Goal: Task Accomplishment & Management: Complete application form

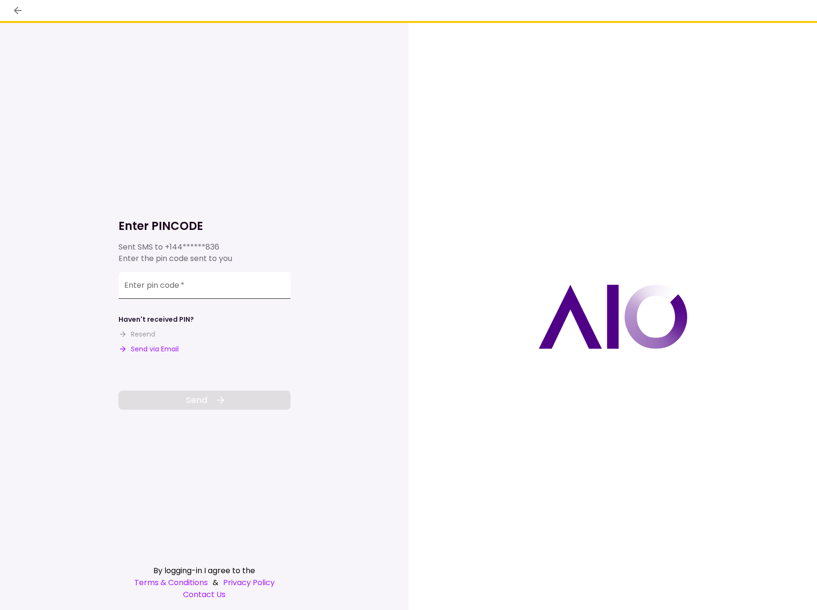
click at [211, 290] on input "Enter pin code   *" at bounding box center [205, 285] width 172 height 27
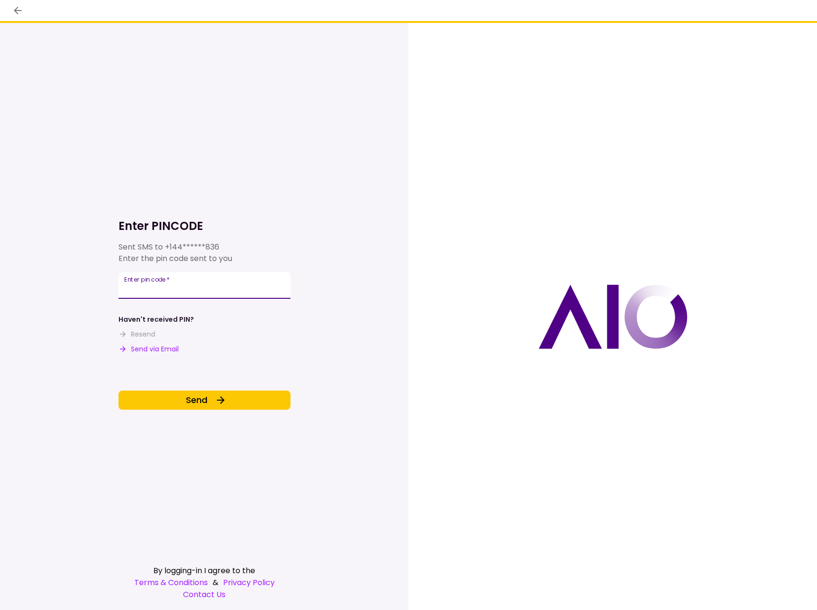
type input "******"
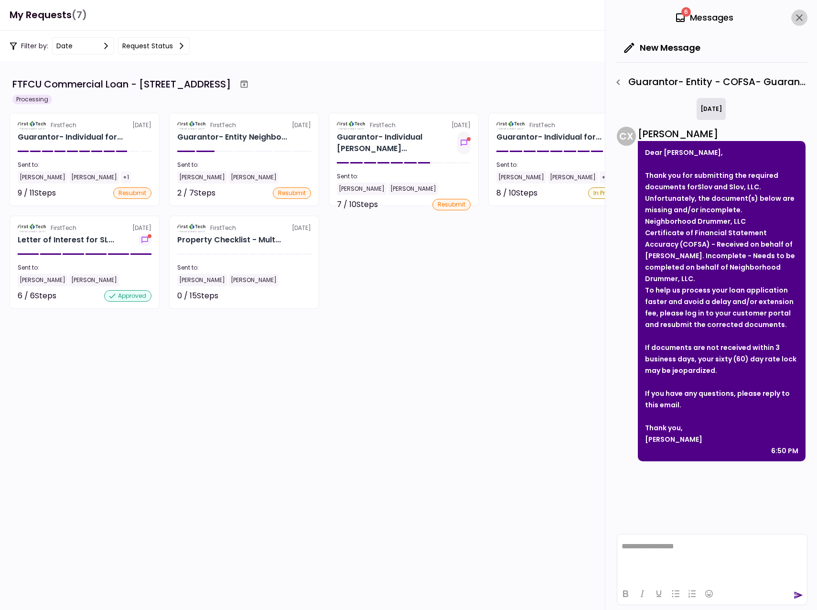
click at [799, 20] on icon "close" at bounding box center [799, 17] width 11 height 11
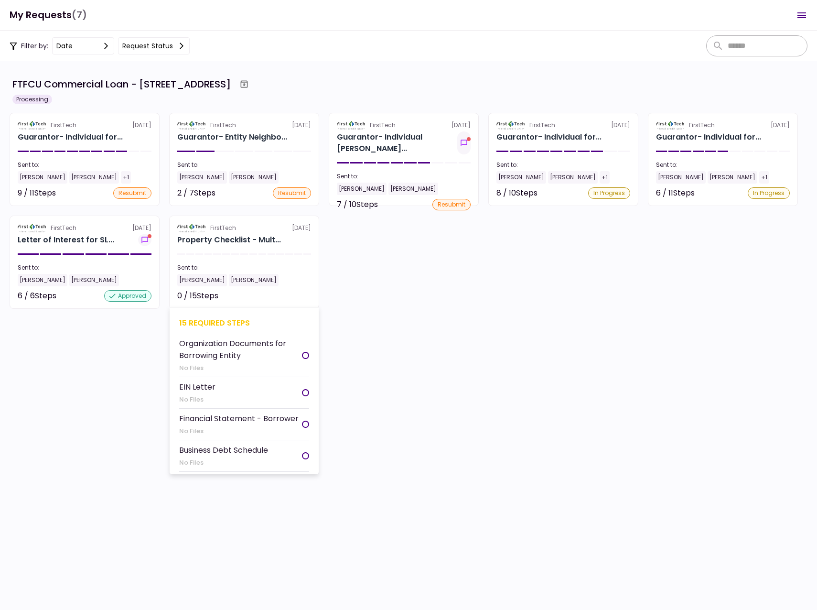
click at [238, 233] on section "FirstTech [DATE] Property Checklist - Mult... Sent to: [PERSON_NAME] [PERSON_NA…" at bounding box center [244, 262] width 150 height 93
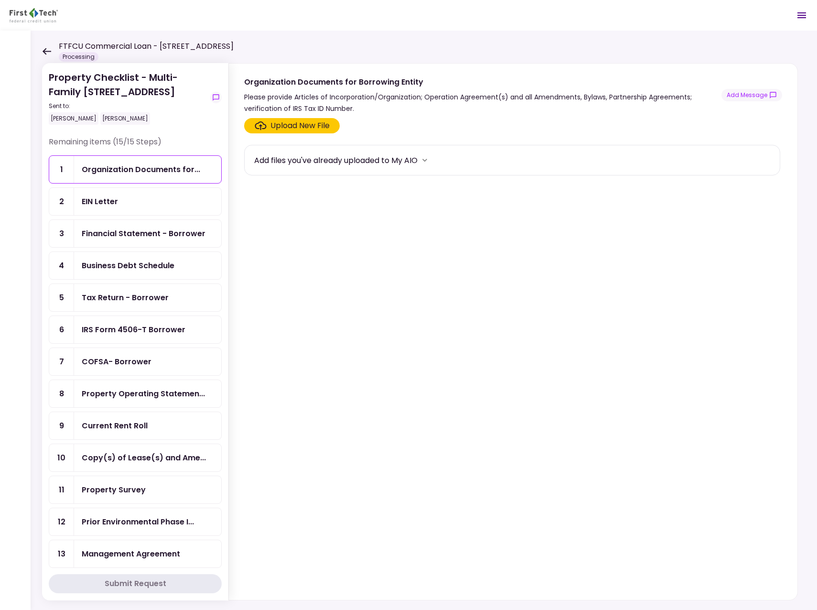
click at [126, 491] on div "Property Survey" at bounding box center [114, 490] width 64 height 12
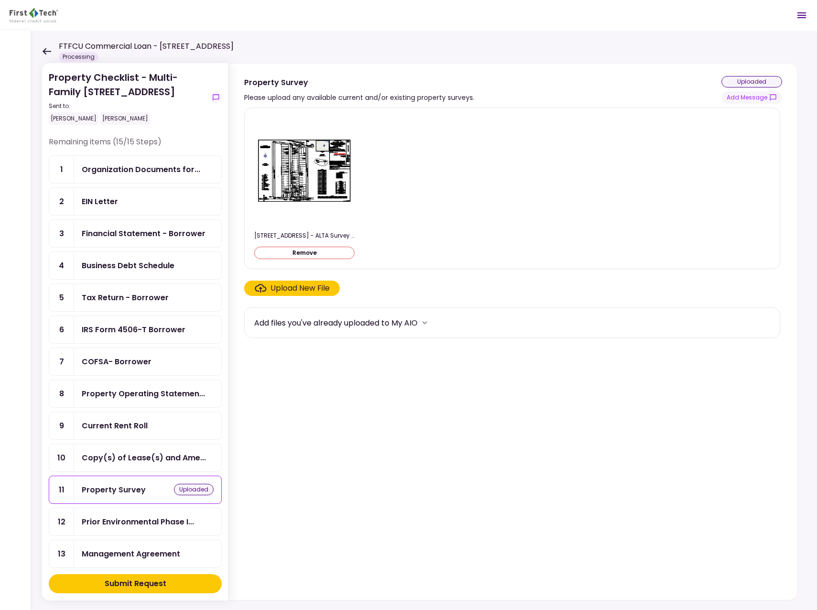
click at [144, 589] on div "Submit Request" at bounding box center [136, 583] width 62 height 11
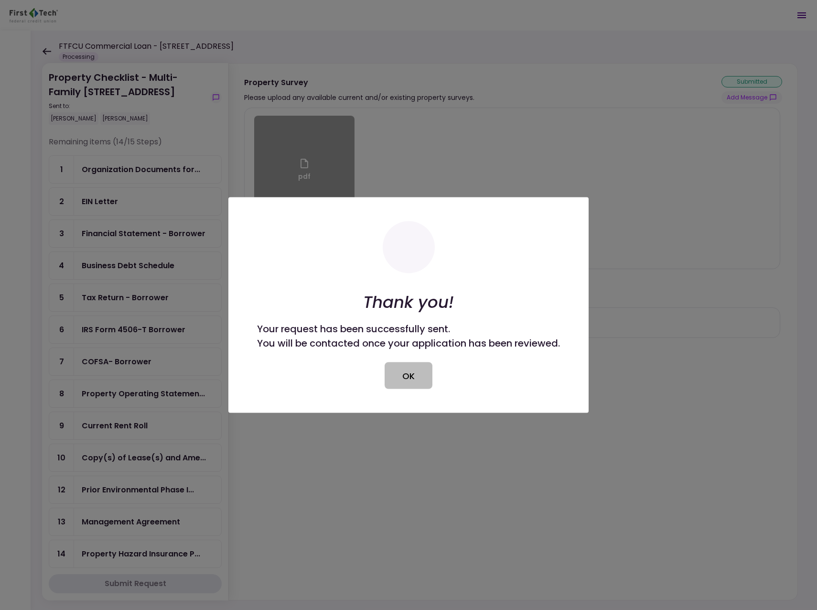
click at [407, 382] on button "OK" at bounding box center [409, 375] width 48 height 27
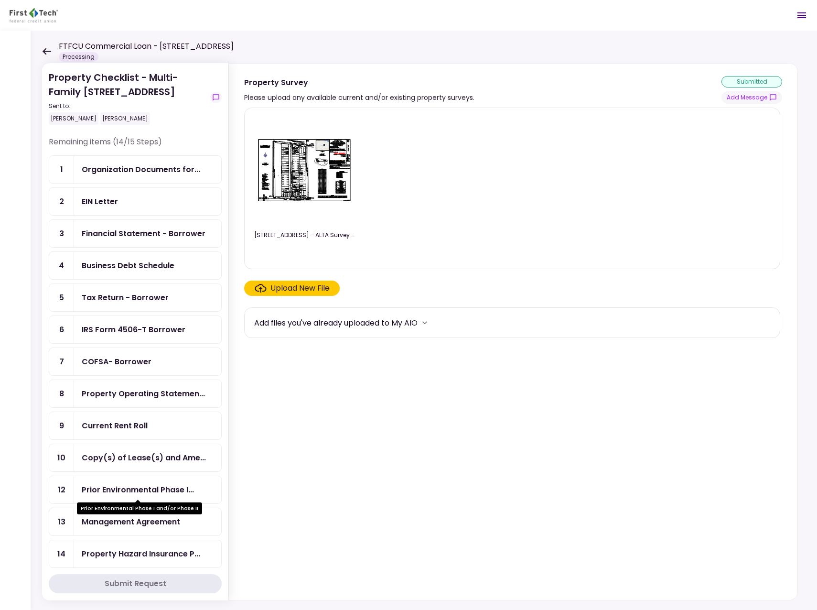
click at [194, 486] on div "Prior Environmental Phase I..." at bounding box center [138, 490] width 112 height 12
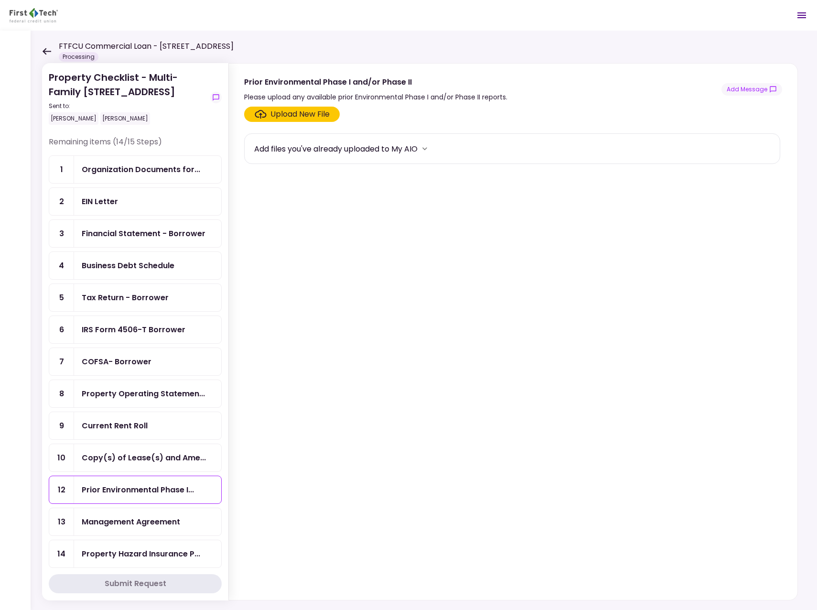
click at [88, 195] on div "EIN Letter" at bounding box center [100, 201] width 36 height 12
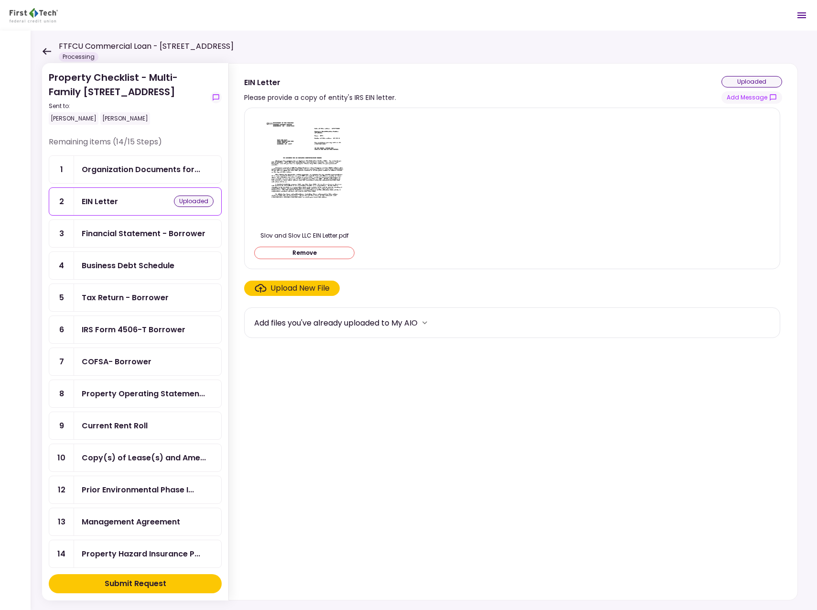
click at [156, 587] on div "Submit Request" at bounding box center [136, 583] width 62 height 11
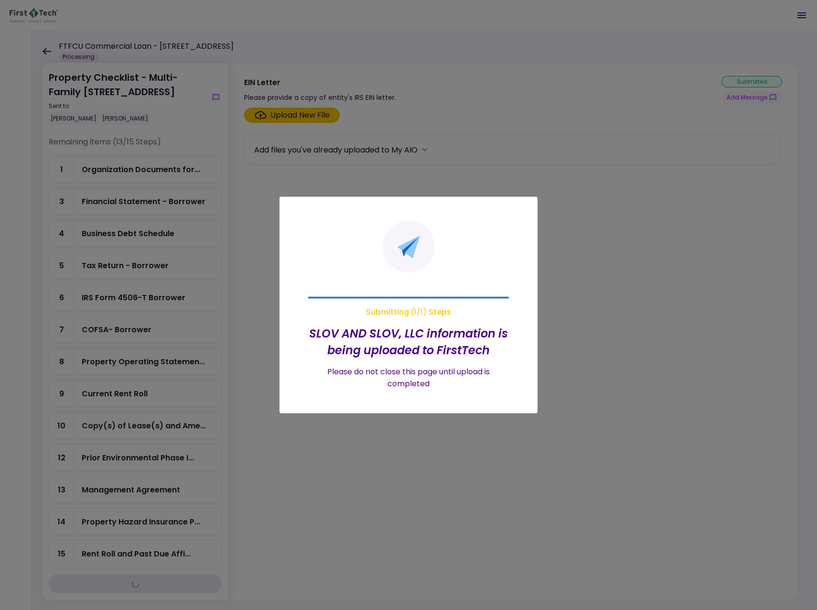
click at [142, 172] on div at bounding box center [408, 305] width 817 height 610
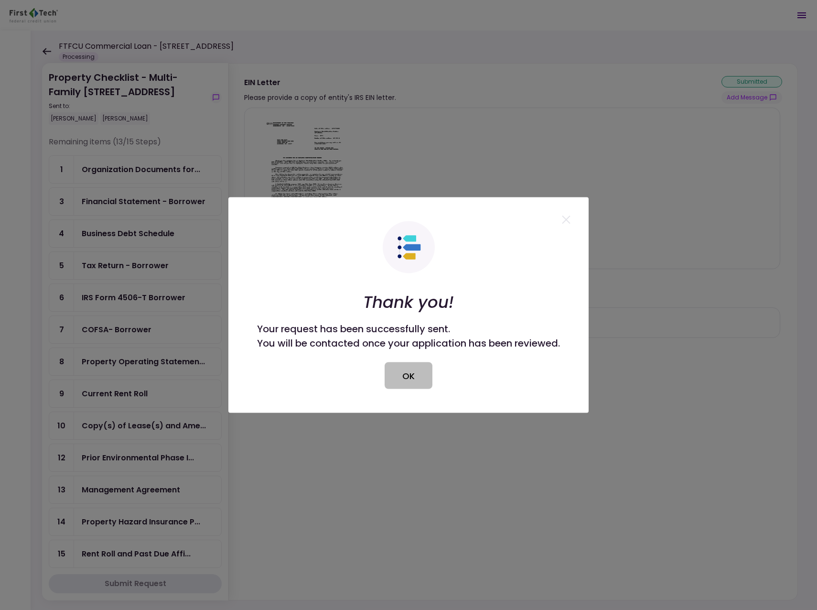
click at [421, 370] on button "OK" at bounding box center [409, 375] width 48 height 27
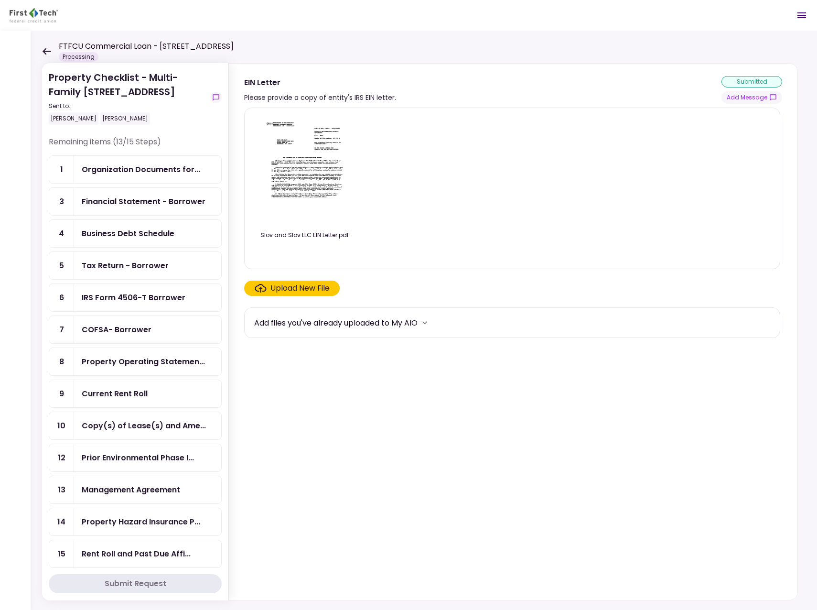
click at [129, 170] on div "Organization Documents for..." at bounding box center [141, 169] width 119 height 12
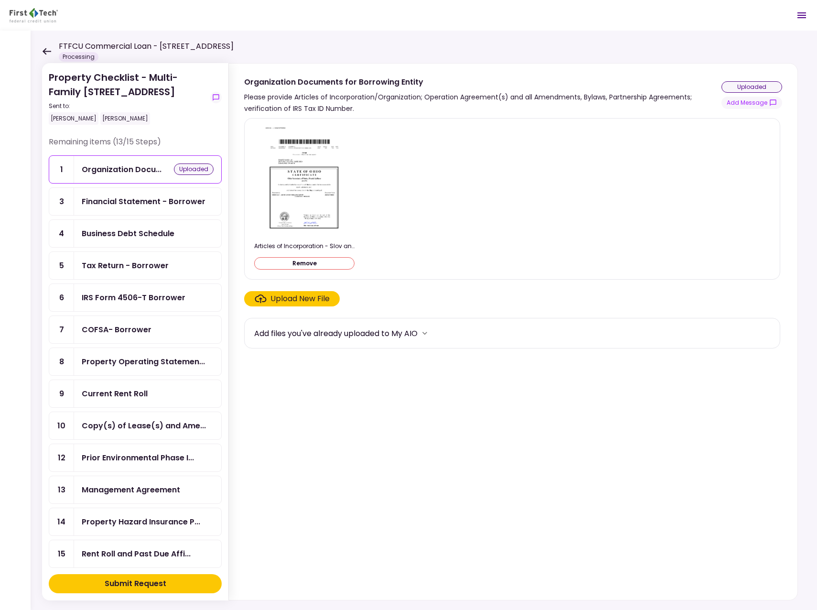
click at [169, 591] on button "Submit Request" at bounding box center [135, 583] width 173 height 19
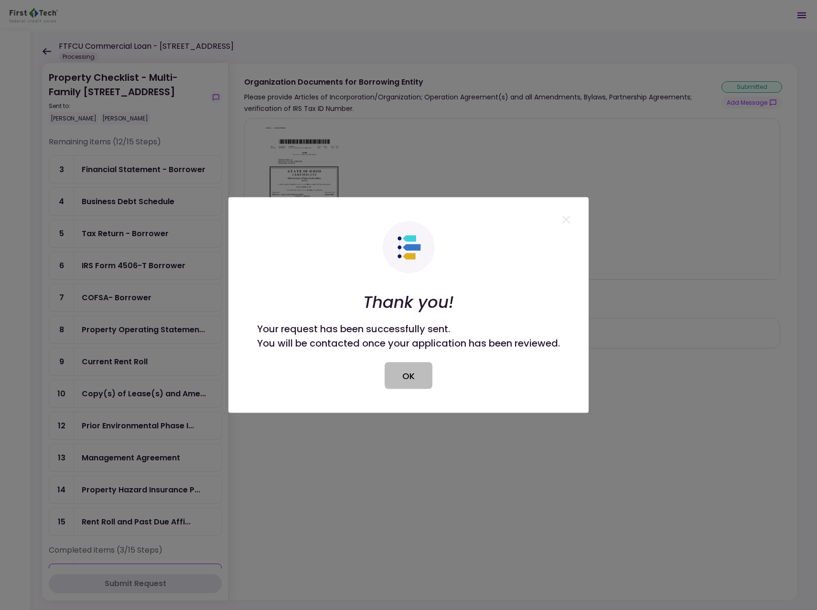
click at [414, 378] on button "OK" at bounding box center [409, 375] width 48 height 27
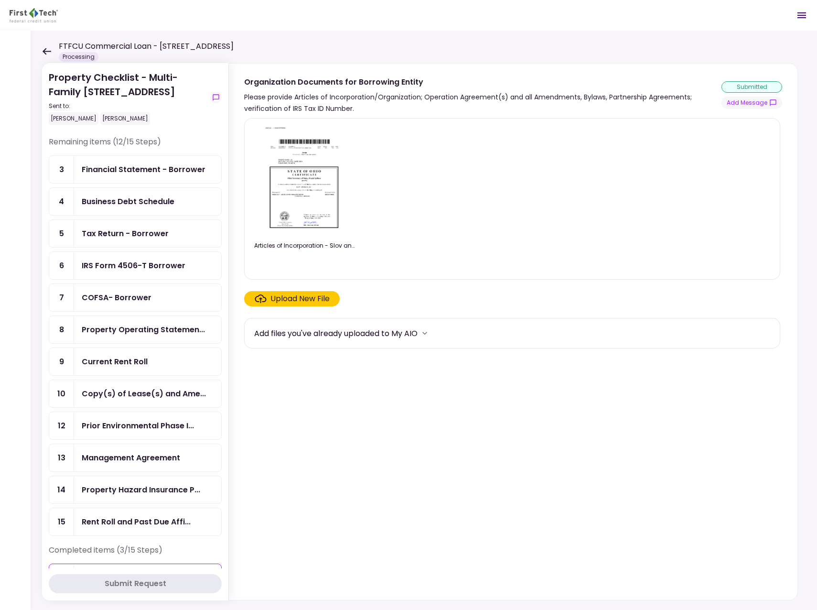
click at [143, 234] on div "Tax Return - Borrower" at bounding box center [125, 233] width 87 height 12
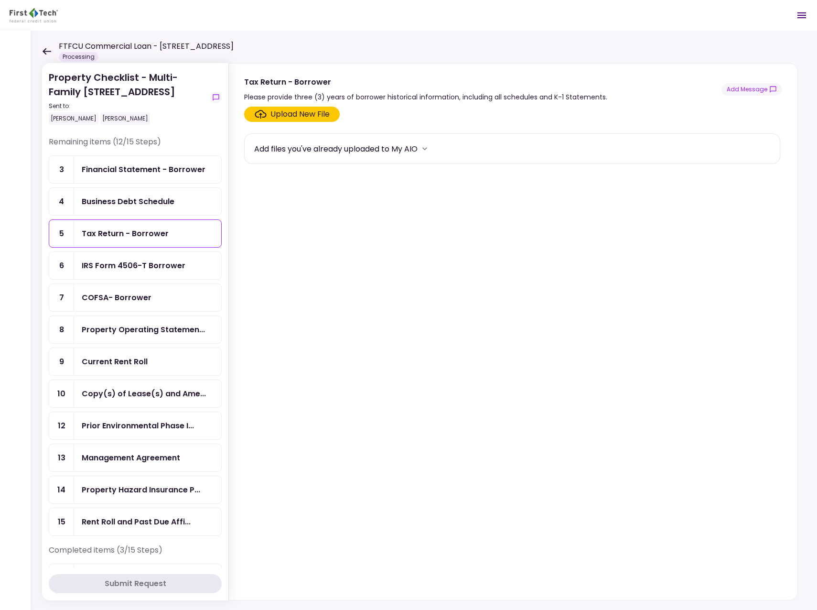
click at [118, 270] on div "IRS Form 4506-T Borrower" at bounding box center [134, 265] width 104 height 12
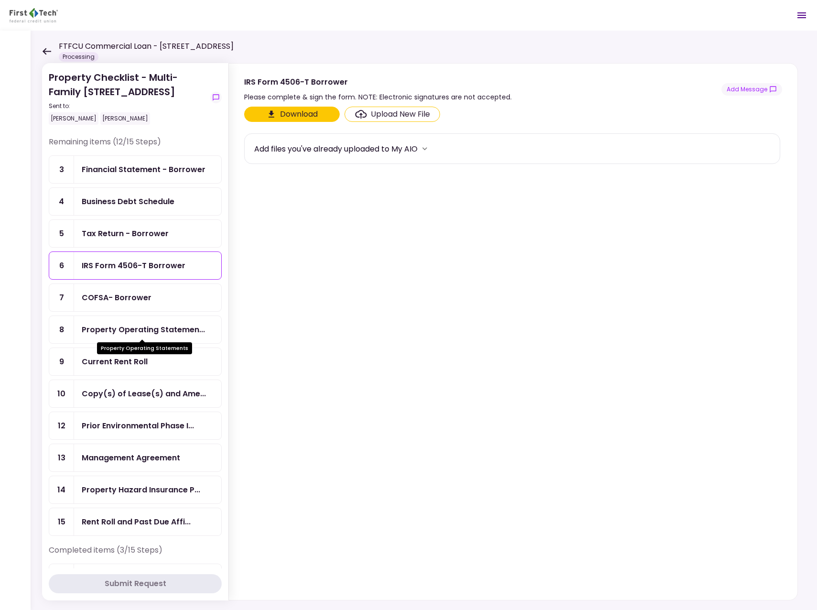
click at [118, 327] on div "Property Operating Statemen..." at bounding box center [143, 330] width 123 height 12
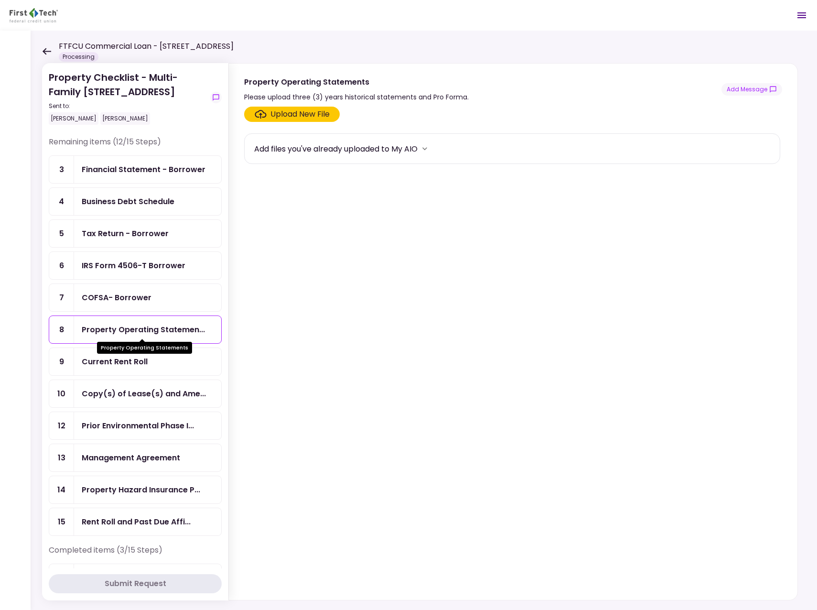
scroll to position [96, 0]
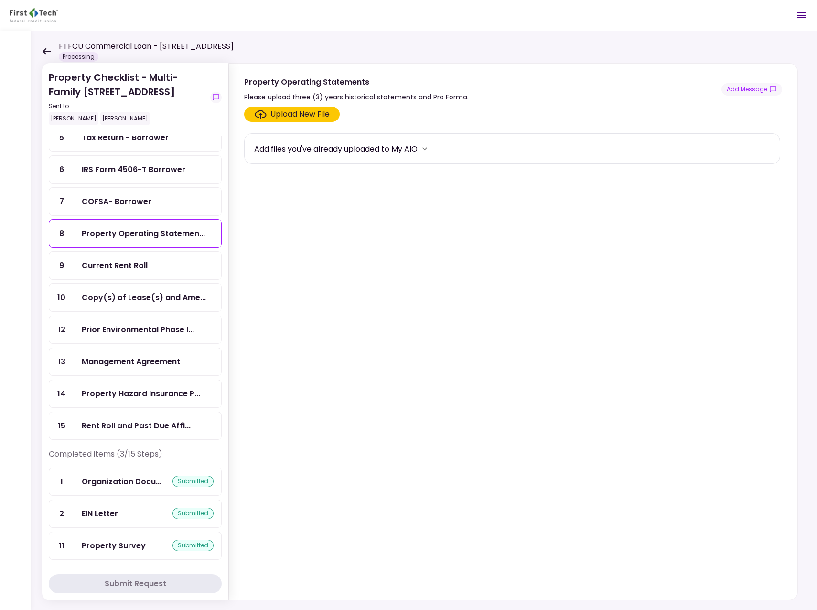
click at [130, 267] on div "Current Rent Roll" at bounding box center [115, 265] width 66 height 12
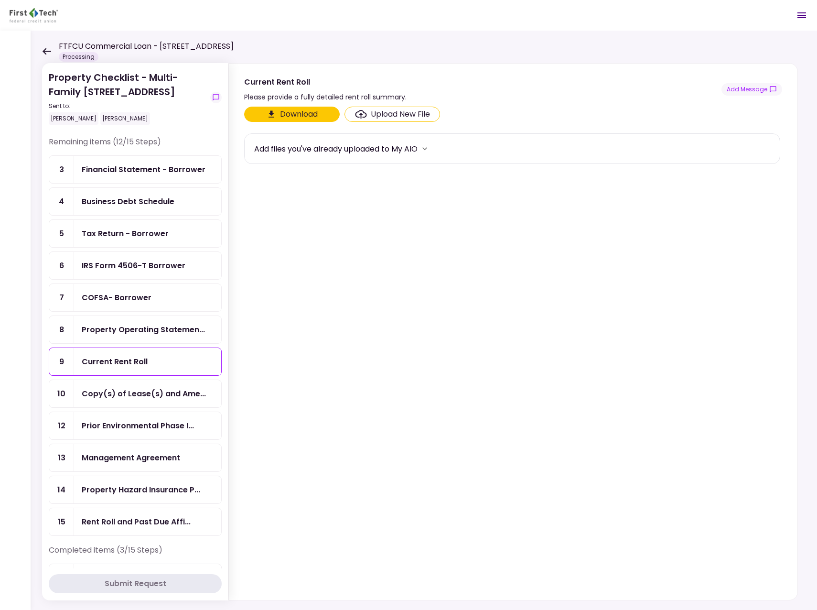
click at [164, 335] on div "Property Operating Statemen..." at bounding box center [147, 329] width 147 height 27
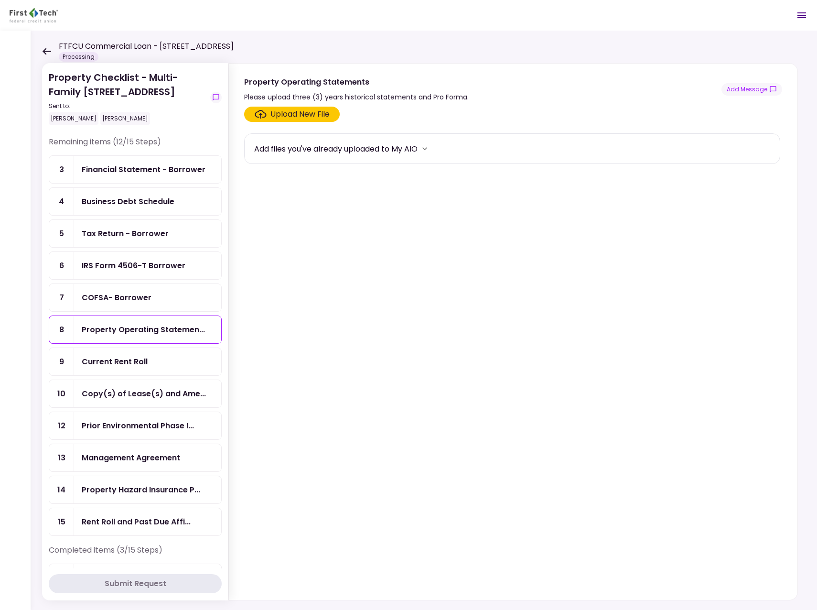
click at [161, 176] on div "Financial Statement - Borrower" at bounding box center [147, 169] width 147 height 27
click at [197, 197] on div "Business Debt Schedule" at bounding box center [148, 201] width 132 height 12
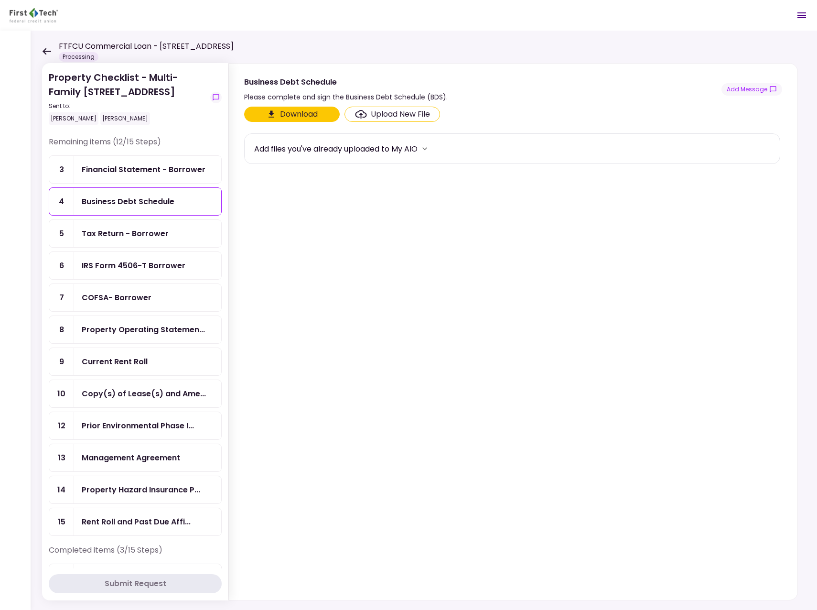
click at [173, 232] on div "Tax Return - Borrower" at bounding box center [148, 233] width 132 height 12
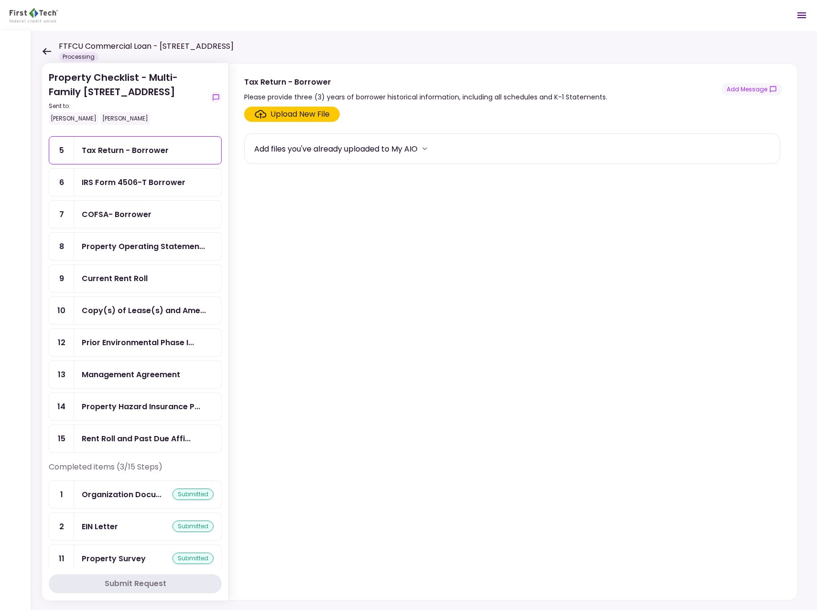
scroll to position [96, 0]
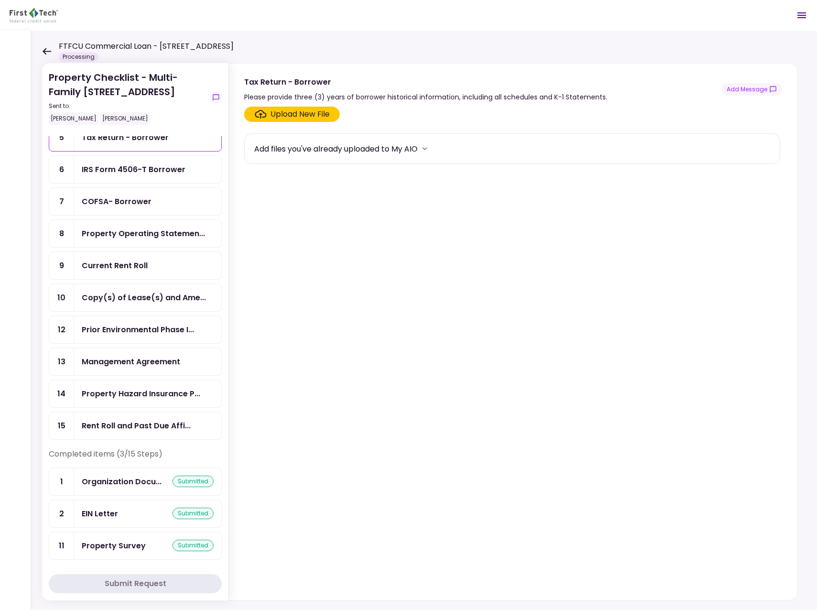
click at [132, 366] on div "Management Agreement" at bounding box center [131, 362] width 98 height 12
click at [161, 404] on div "Property Hazard Insurance P..." at bounding box center [147, 393] width 147 height 27
click at [311, 147] on div "Add files you've already uploaded to My AIO" at bounding box center [335, 149] width 163 height 12
click at [425, 149] on icon "more" at bounding box center [425, 149] width 10 height 10
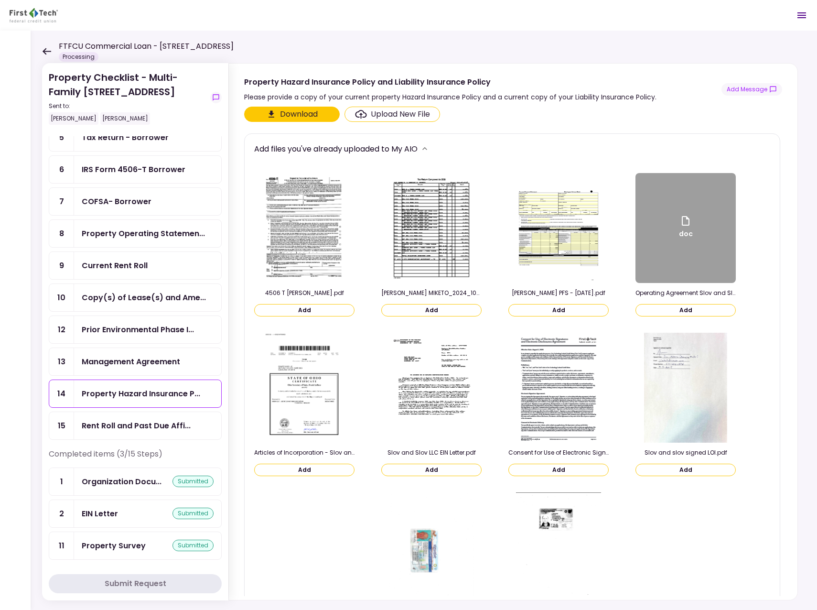
click at [425, 149] on icon "more" at bounding box center [425, 149] width 10 height 10
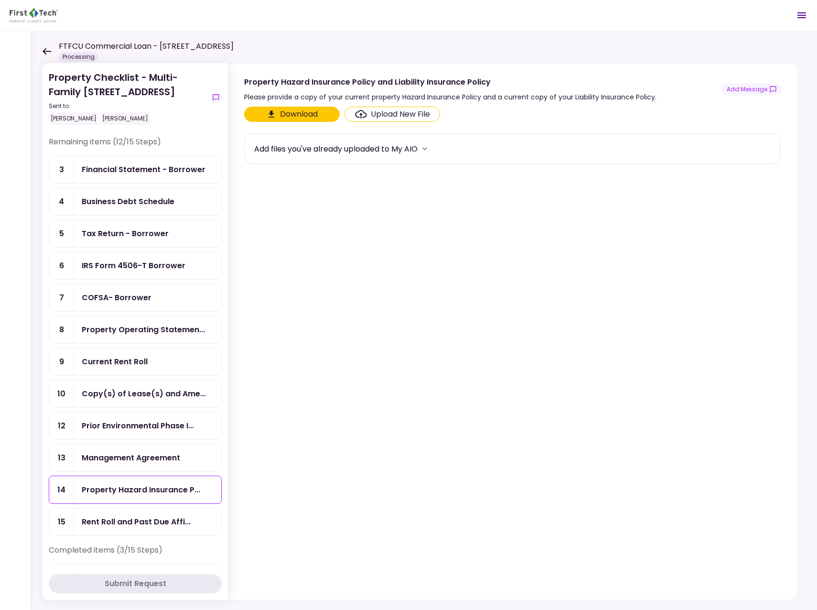
click at [140, 235] on ul "3 Financial Statement - Borrower 4 Business Debt Schedule 5 Tax Return - Borrow…" at bounding box center [135, 345] width 173 height 380
click at [113, 232] on ul "3 Financial Statement - Borrower 4 Business Debt Schedule 5 Tax Return - Borrow…" at bounding box center [135, 345] width 173 height 380
click at [381, 116] on div "Upload New File" at bounding box center [400, 113] width 59 height 11
click at [0, 0] on input "Upload New File" at bounding box center [0, 0] width 0 height 0
click at [362, 115] on icon "Click here to upload the required document" at bounding box center [360, 114] width 11 height 9
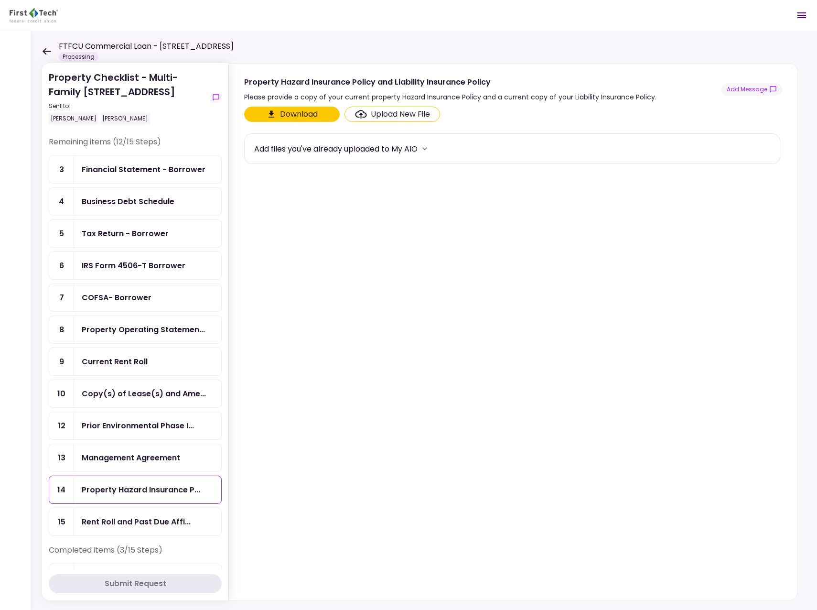
click at [0, 0] on input "Upload New File" at bounding box center [0, 0] width 0 height 0
click at [319, 111] on button "Download" at bounding box center [292, 114] width 96 height 15
click at [389, 256] on section "Download Upload New File Add files you've already uploaded to My AIO" at bounding box center [513, 351] width 538 height 489
click at [418, 117] on div "Upload New File" at bounding box center [400, 113] width 59 height 11
click at [0, 0] on input "Upload New File" at bounding box center [0, 0] width 0 height 0
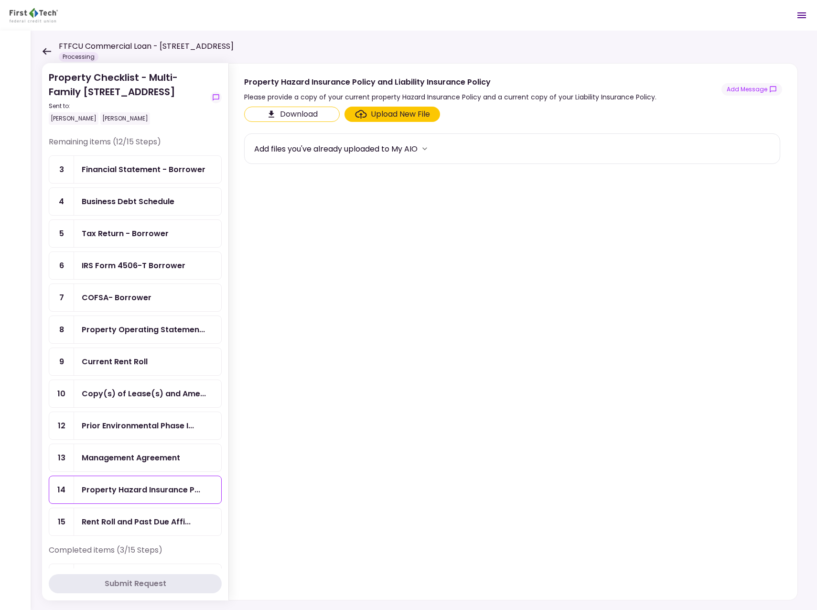
click at [373, 114] on div "Upload New File" at bounding box center [400, 113] width 59 height 11
click at [0, 0] on input "Upload New File" at bounding box center [0, 0] width 0 height 0
click at [140, 301] on ul "3 Financial Statement - Borrower 4 Business Debt Schedule 5 Tax Return - Borrow…" at bounding box center [135, 345] width 173 height 380
click at [117, 280] on ul "3 Financial Statement - Borrower 4 Business Debt Schedule 5 Tax Return - Borrow…" at bounding box center [135, 345] width 173 height 380
click at [108, 269] on ul "3 Financial Statement - Borrower 4 Business Debt Schedule 5 Tax Return - Borrow…" at bounding box center [135, 345] width 173 height 380
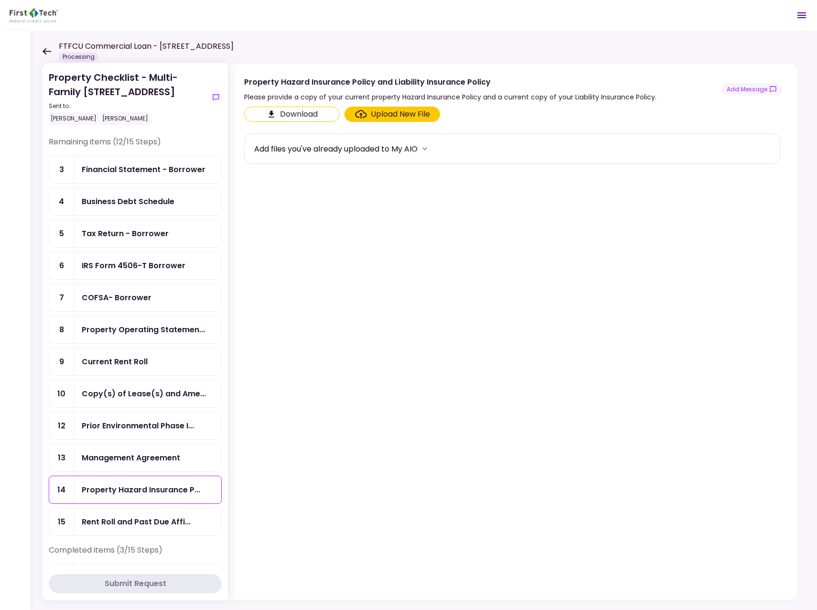
click at [99, 258] on ul "3 Financial Statement - Borrower 4 Business Debt Schedule 5 Tax Return - Borrow…" at bounding box center [135, 345] width 173 height 380
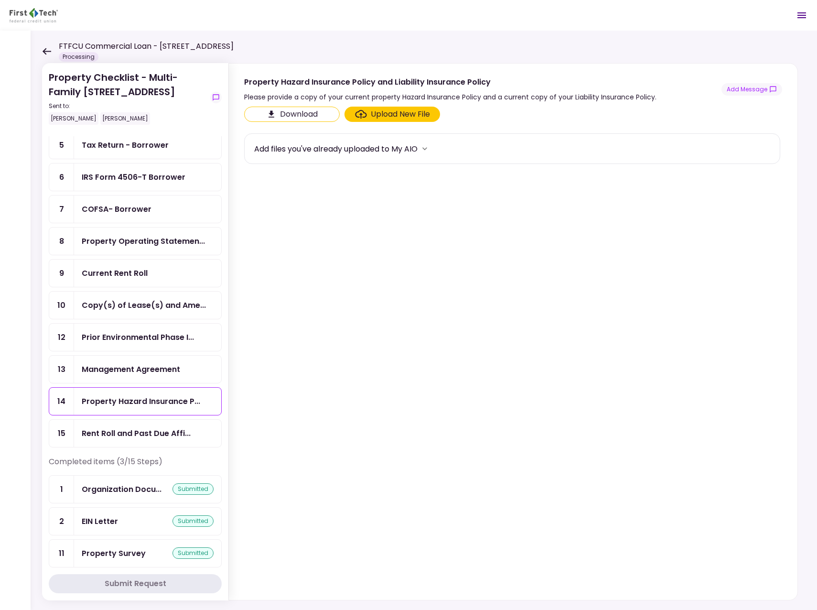
scroll to position [96, 0]
